Goal: Task Accomplishment & Management: Manage account settings

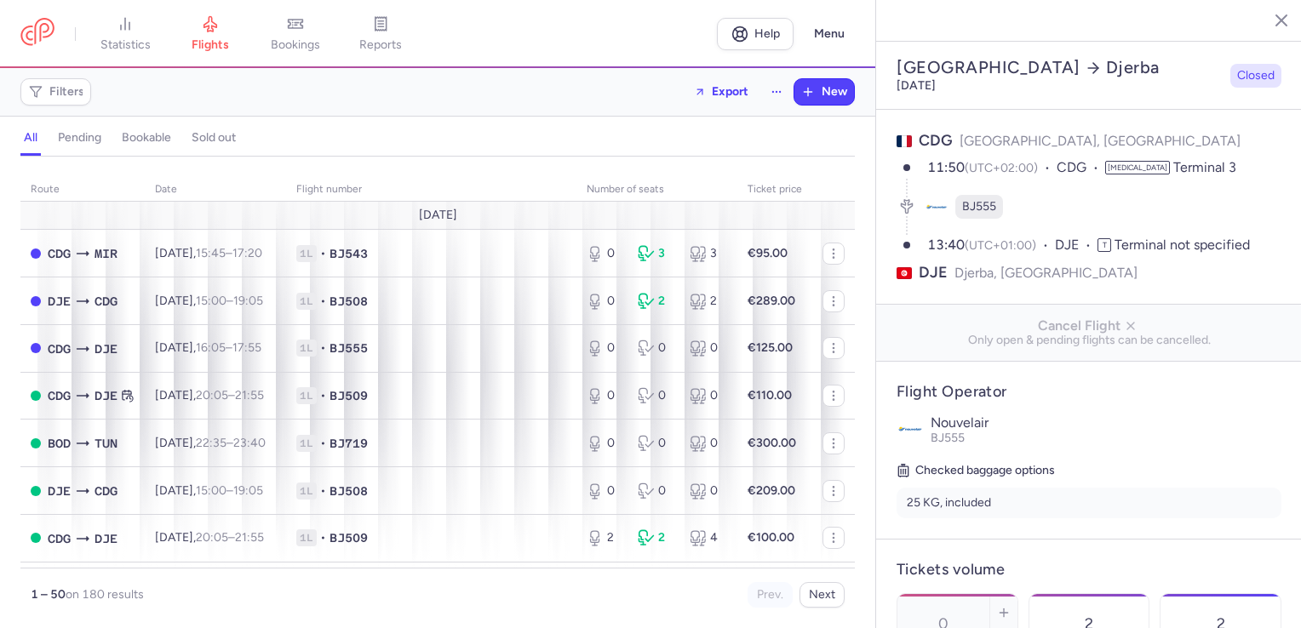
select select "days"
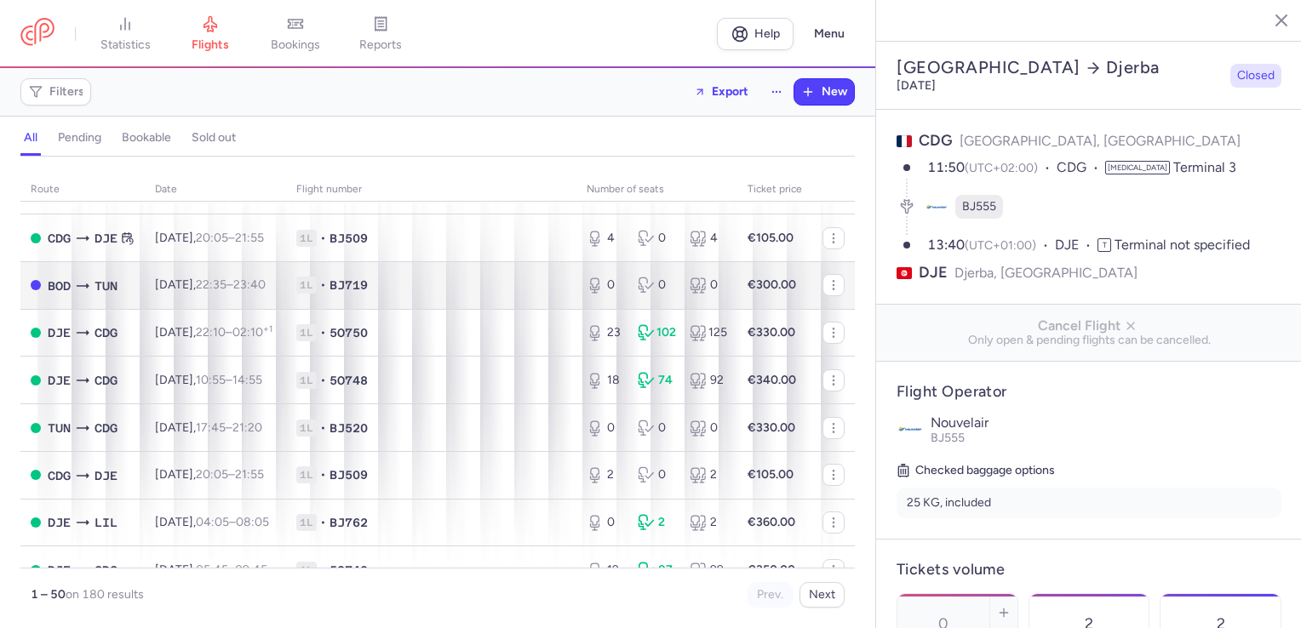
scroll to position [2089, 0]
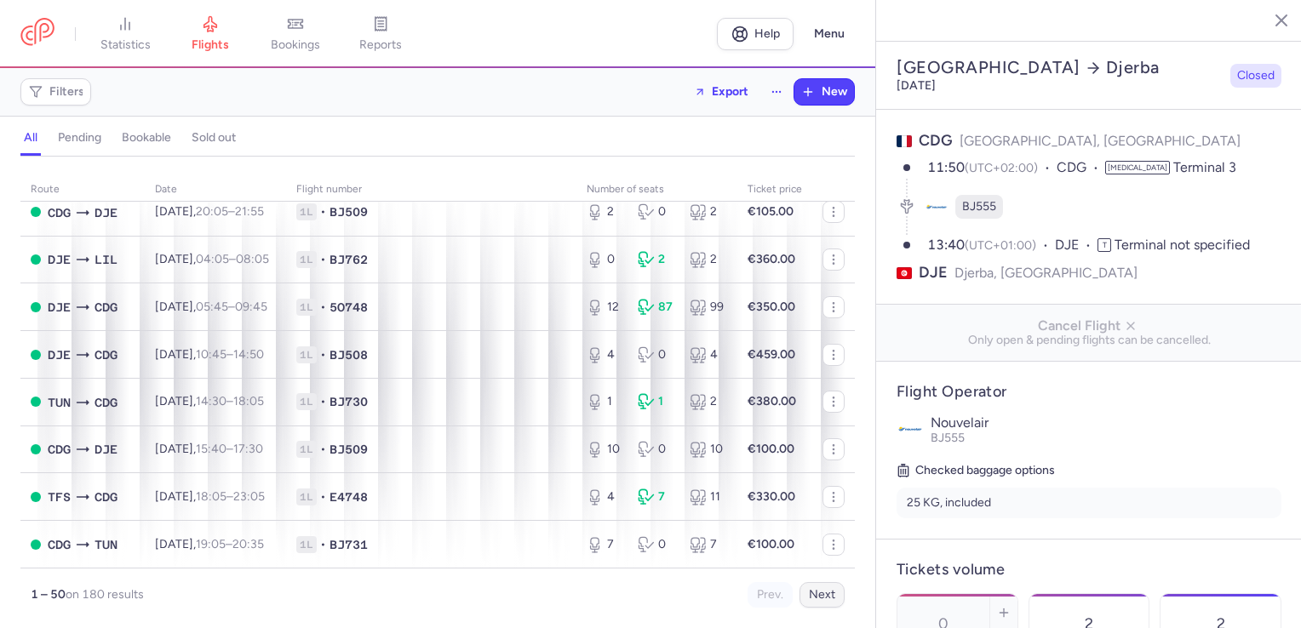
click at [819, 596] on button "Next" at bounding box center [822, 595] width 45 height 26
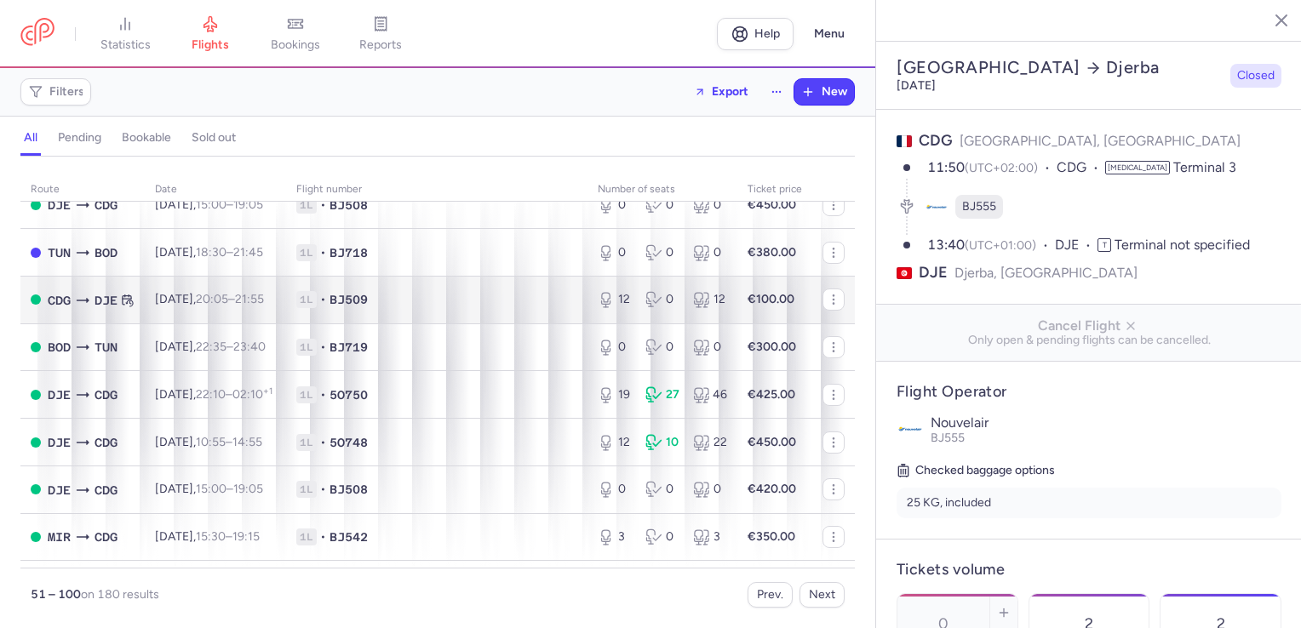
scroll to position [1408, 0]
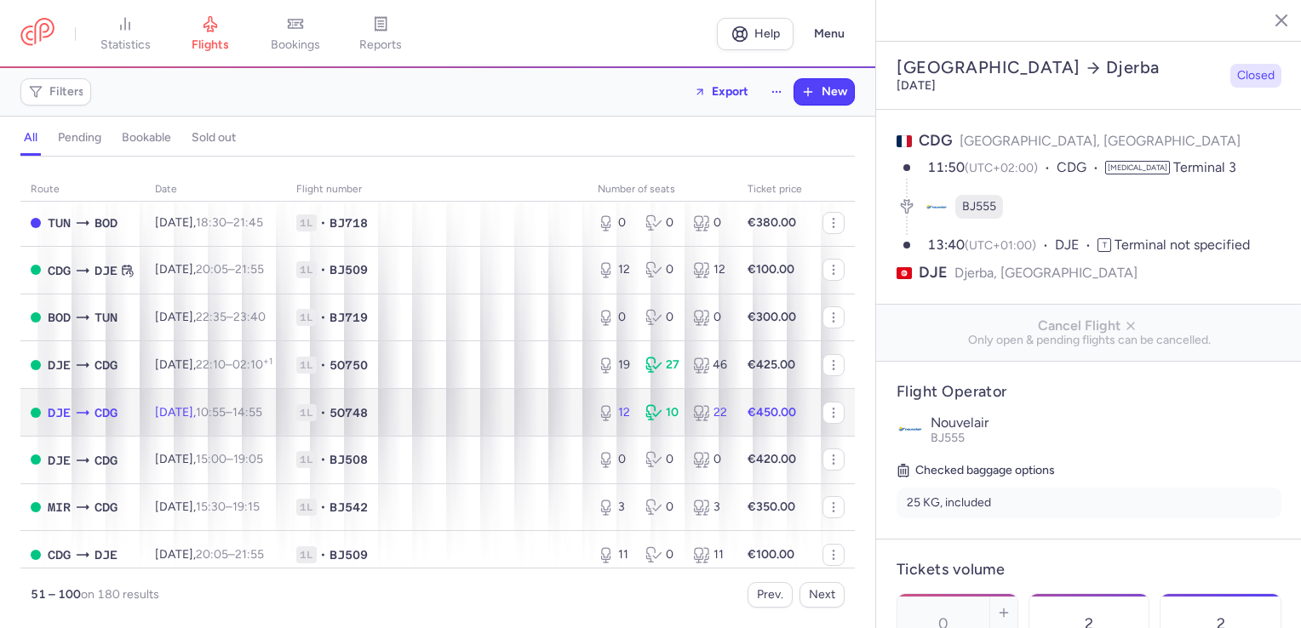
click at [437, 437] on td "1L • 5O748" at bounding box center [436, 413] width 301 height 48
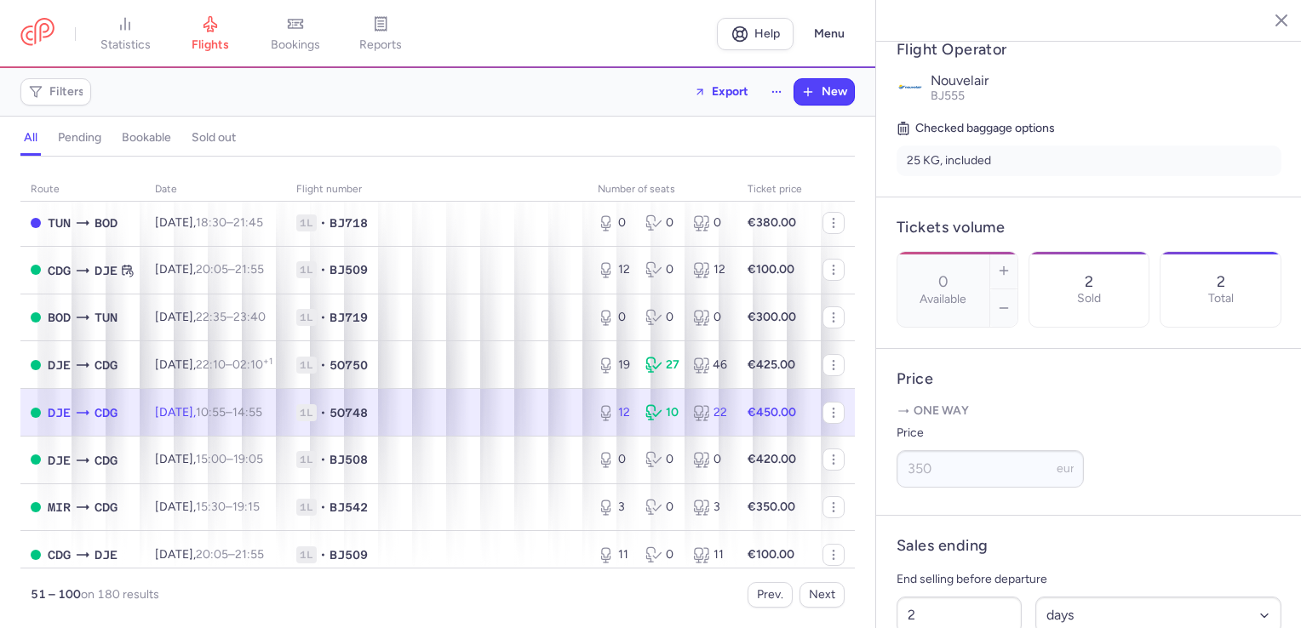
scroll to position [426, 0]
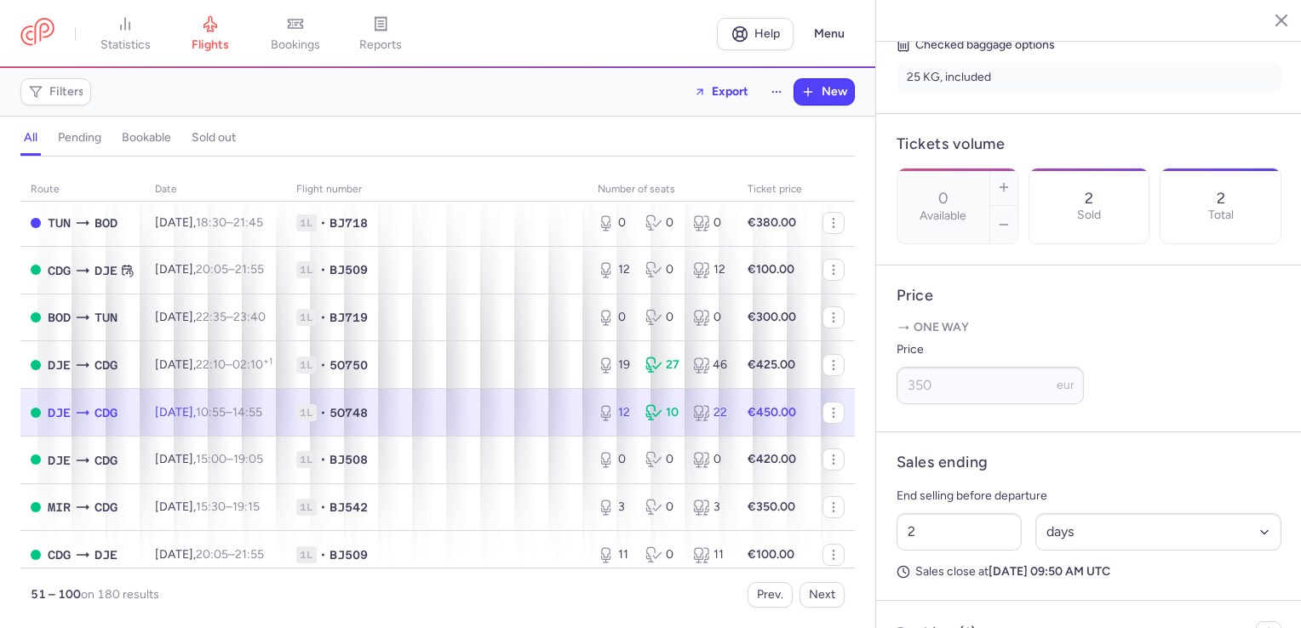
type input "12"
type input "3"
select select "hours"
click at [1018, 206] on button "button" at bounding box center [1003, 224] width 27 height 37
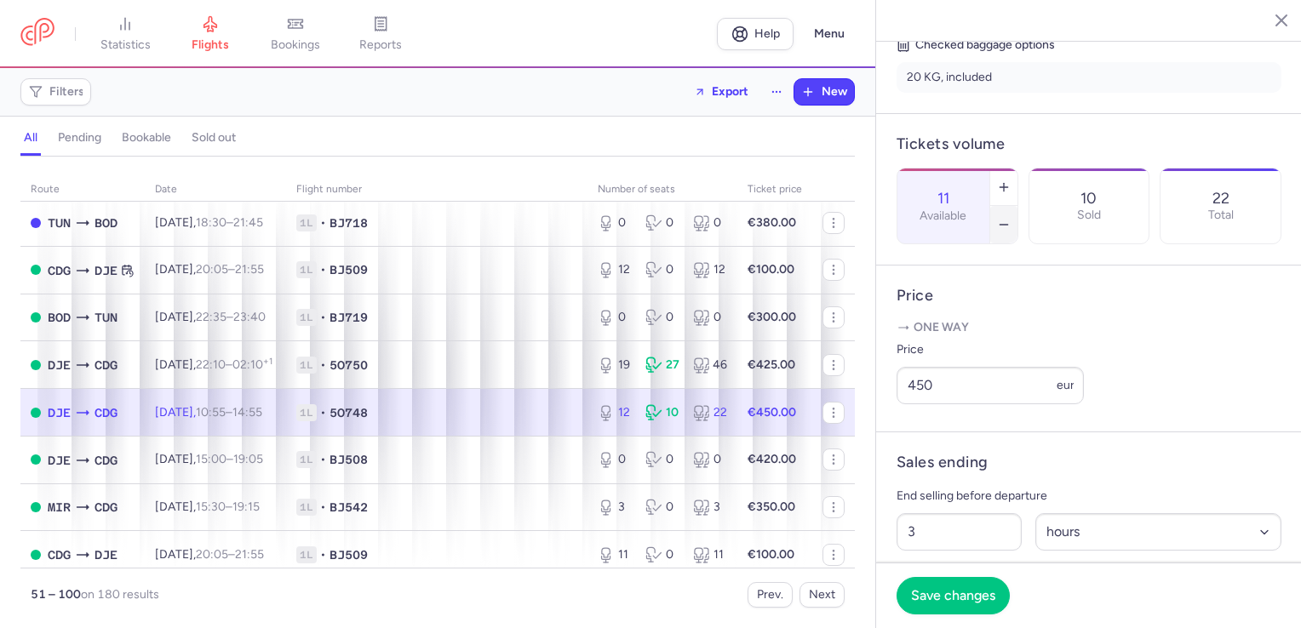
click at [1018, 206] on button "button" at bounding box center [1003, 224] width 27 height 37
type input "8"
click at [961, 586] on button "Save changes" at bounding box center [953, 594] width 113 height 37
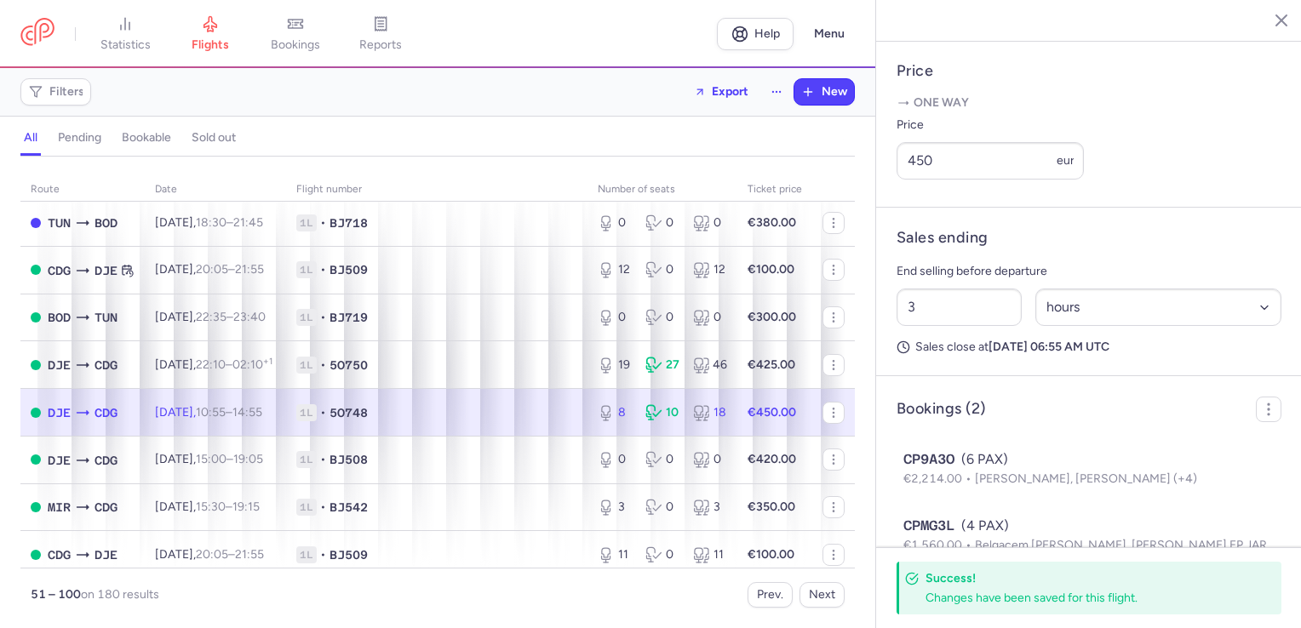
scroll to position [736, 0]
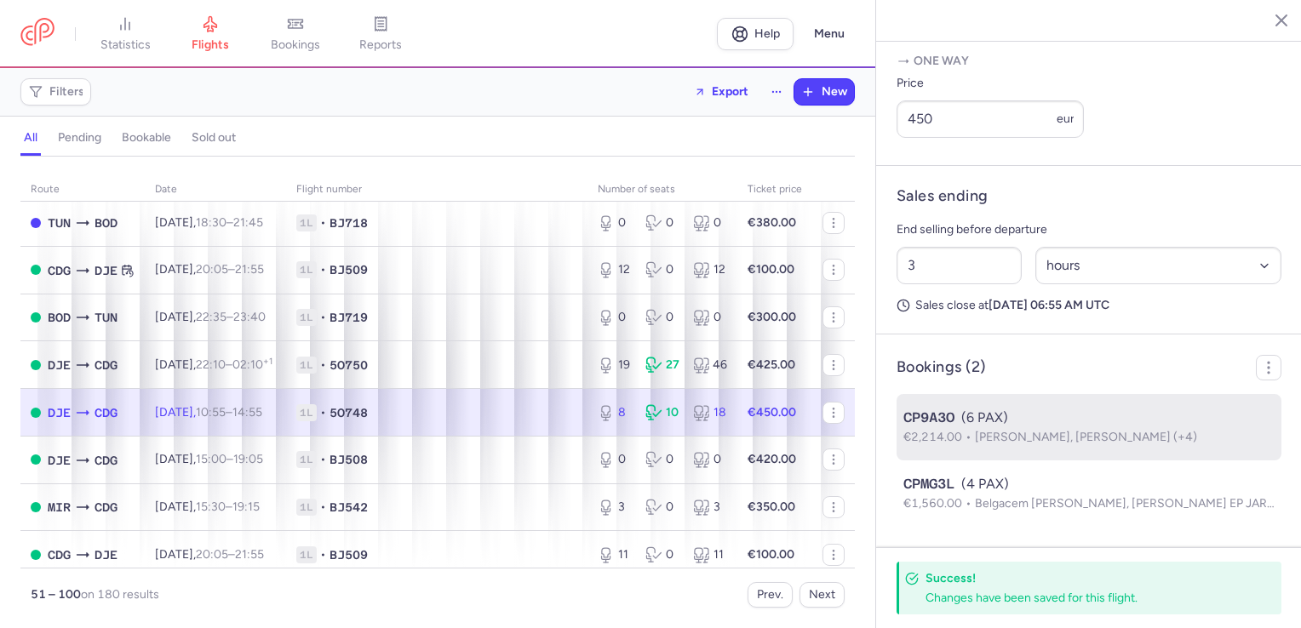
click at [960, 443] on span "€2,214.00" at bounding box center [939, 437] width 72 height 14
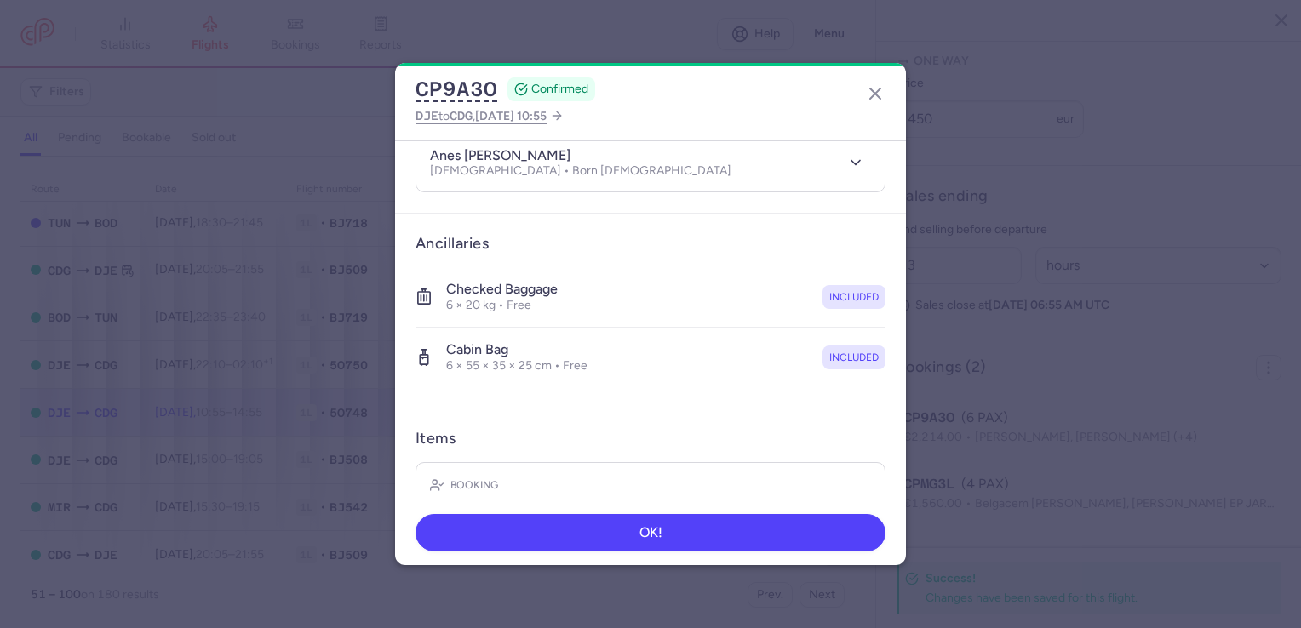
scroll to position [454, 0]
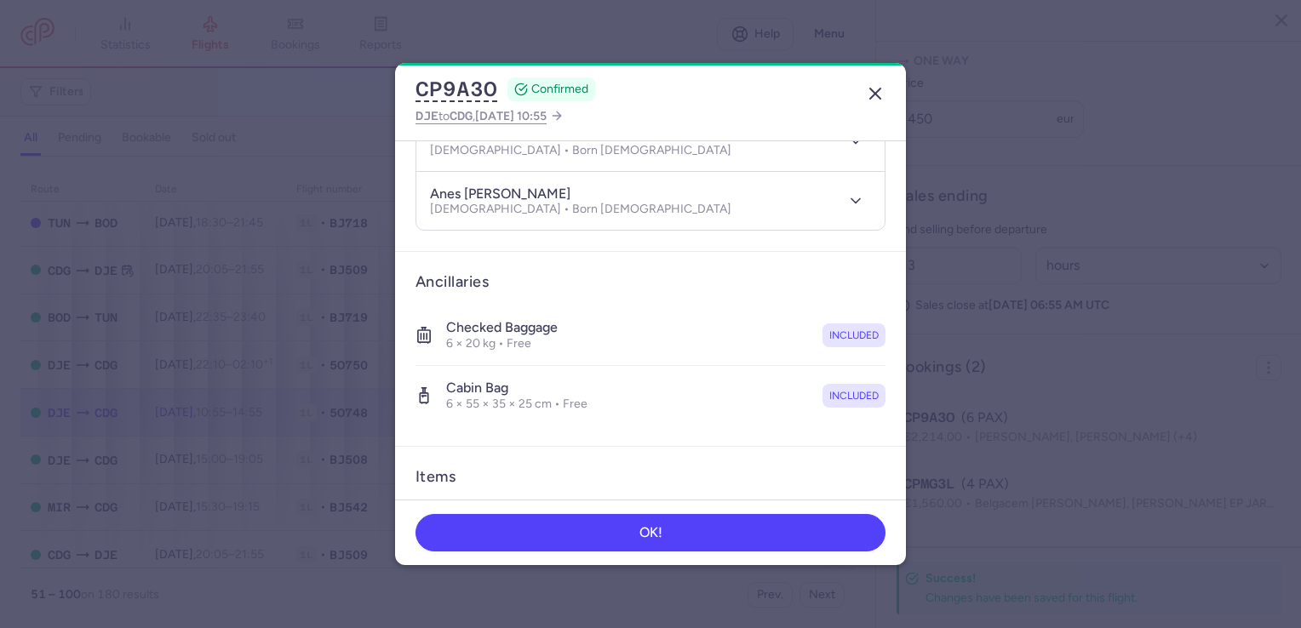
click at [881, 94] on icon "button" at bounding box center [875, 93] width 20 height 20
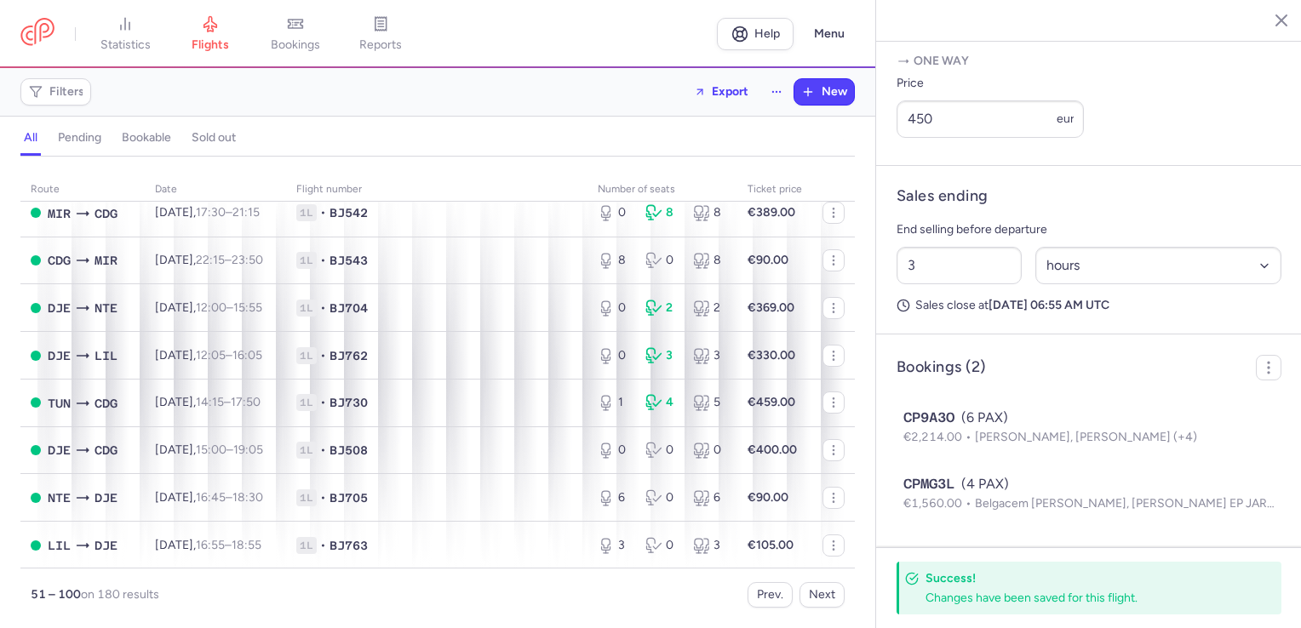
scroll to position [301, 0]
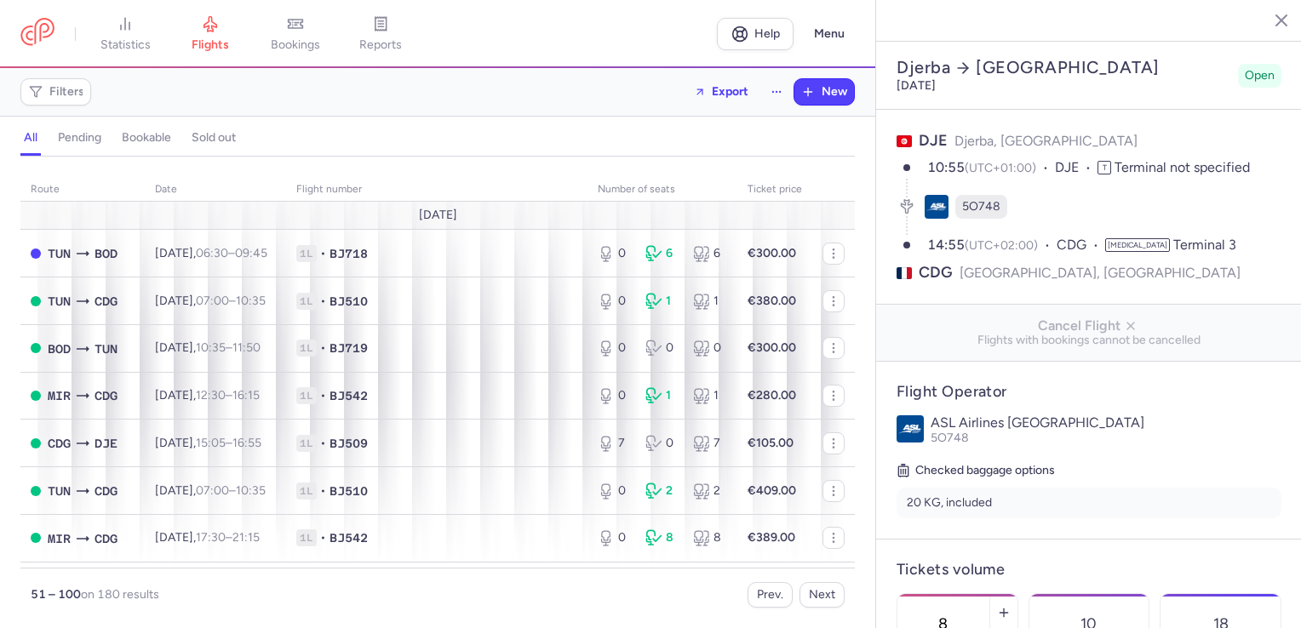
select select "hours"
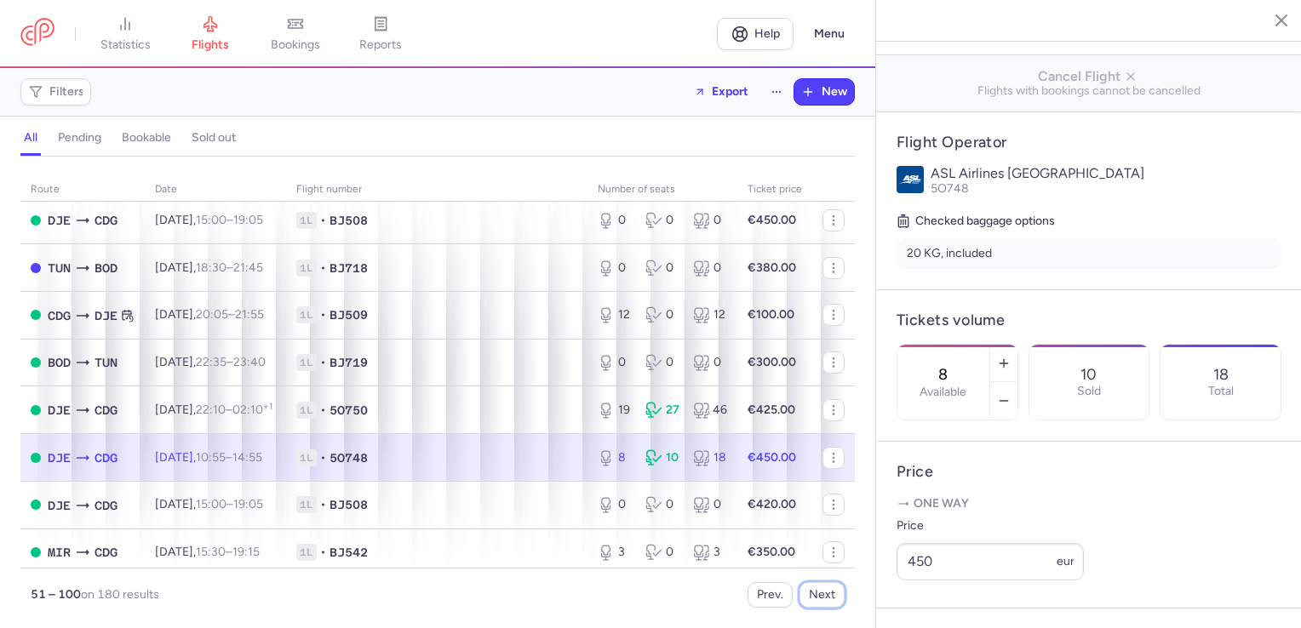
scroll to position [341, 0]
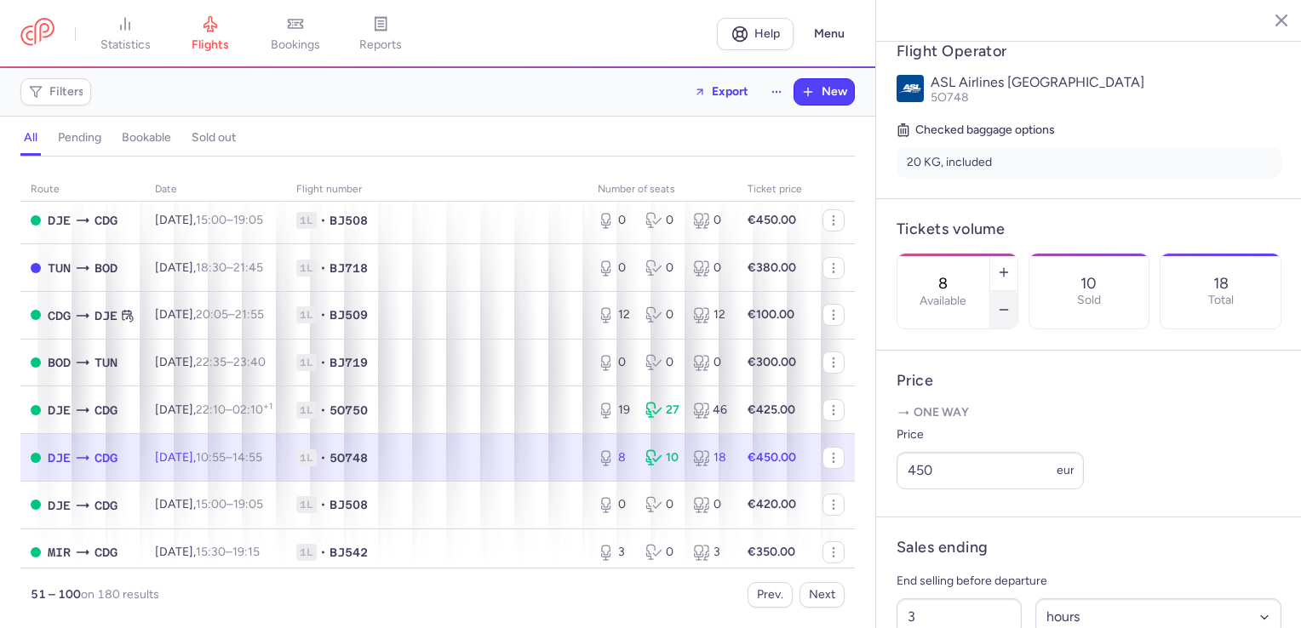
click at [1007, 310] on line "button" at bounding box center [1004, 310] width 8 height 0
type input "7"
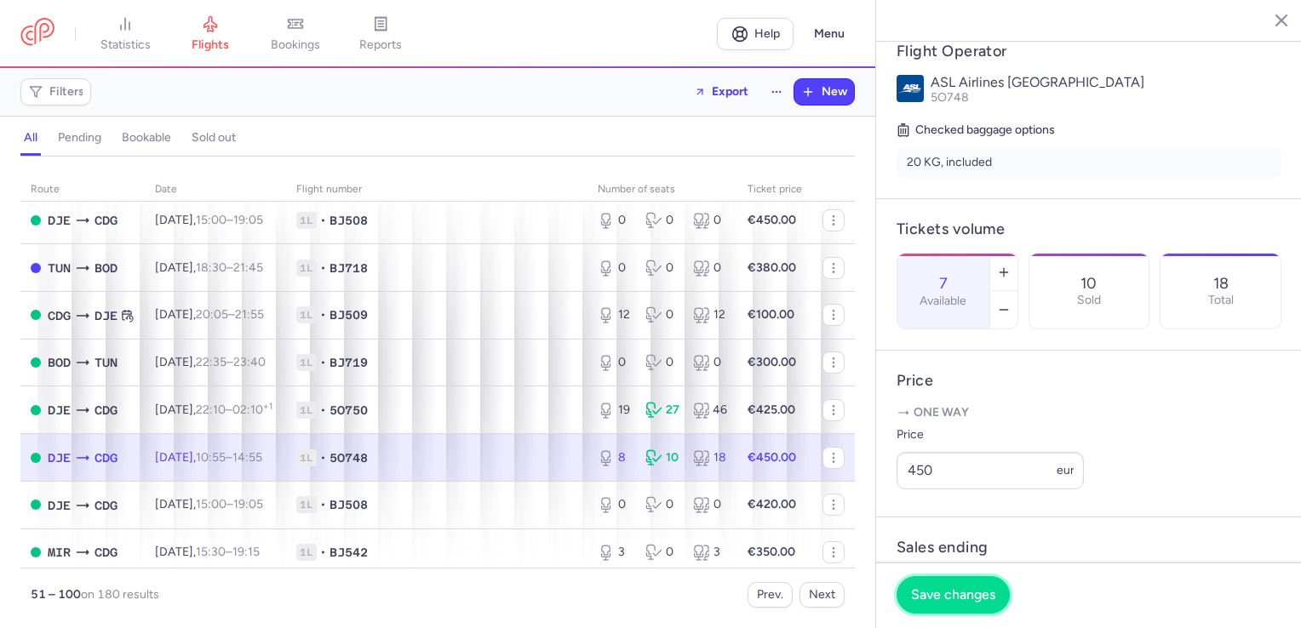
click at [945, 604] on button "Save changes" at bounding box center [953, 594] width 113 height 37
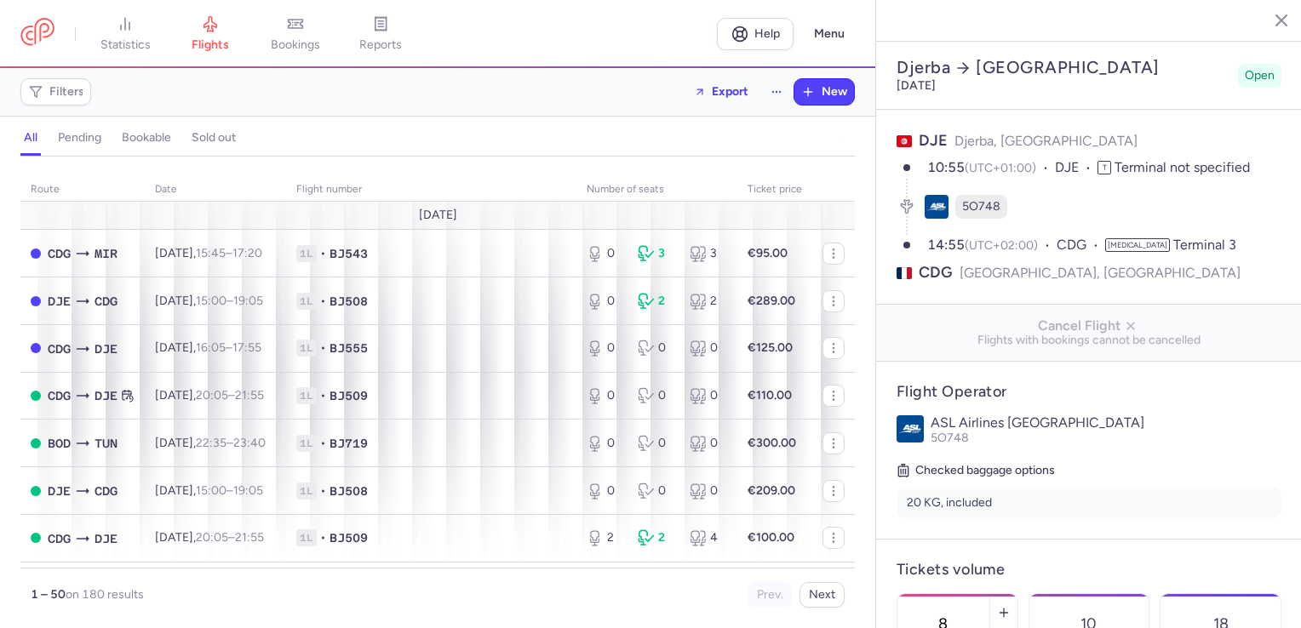
select select "hours"
